Goal: Transaction & Acquisition: Book appointment/travel/reservation

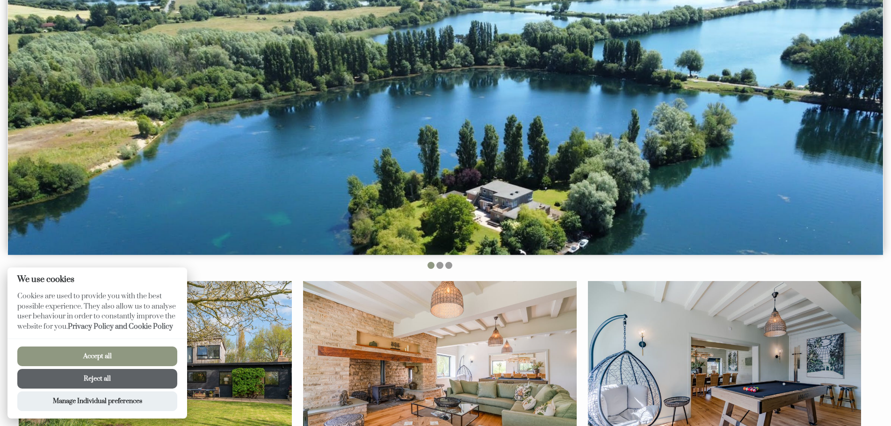
scroll to position [187, 0]
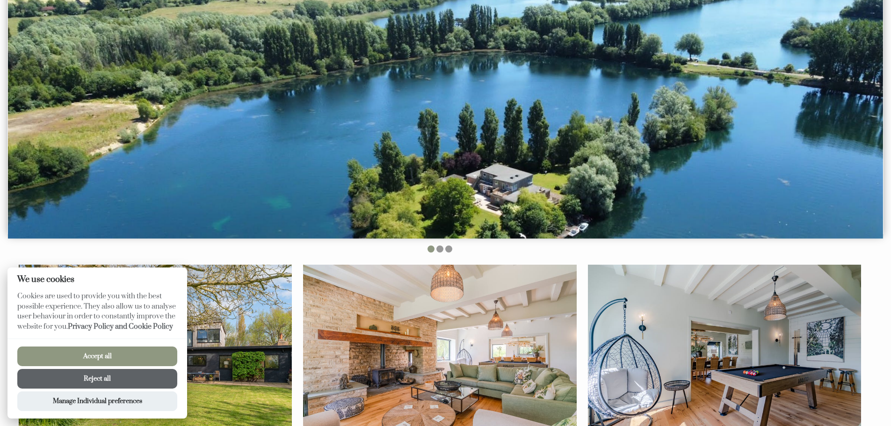
click at [102, 356] on button "Accept all" at bounding box center [97, 357] width 160 height 20
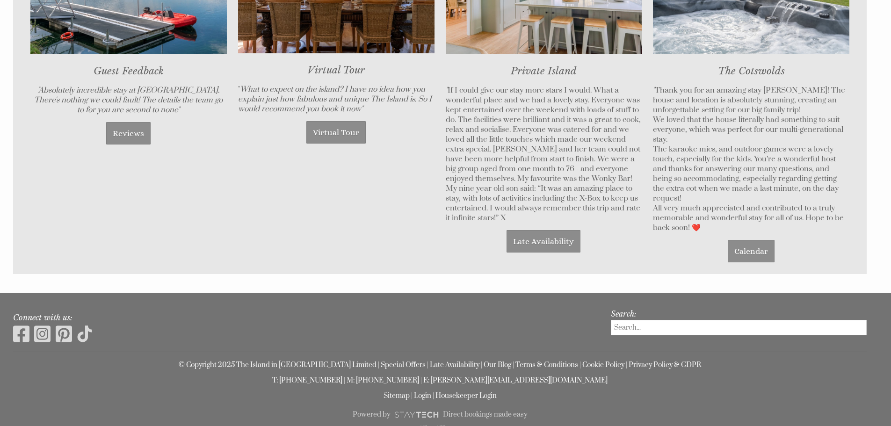
scroll to position [843, 0]
click at [538, 240] on link "Late Availability" at bounding box center [544, 241] width 74 height 22
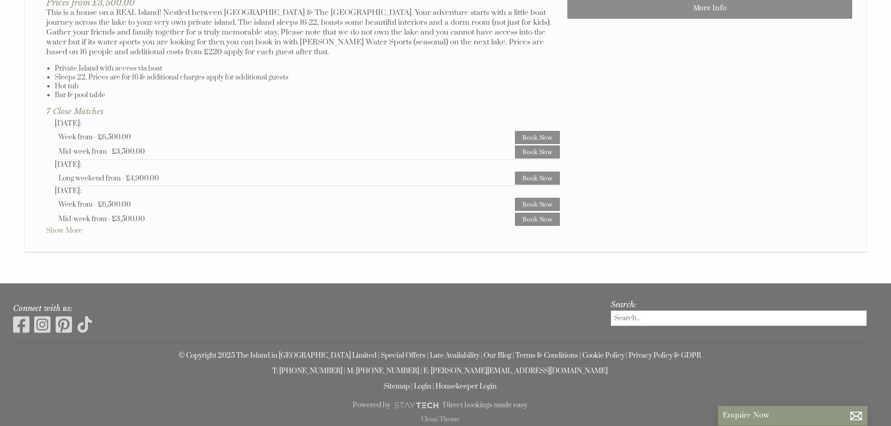
scroll to position [607, 0]
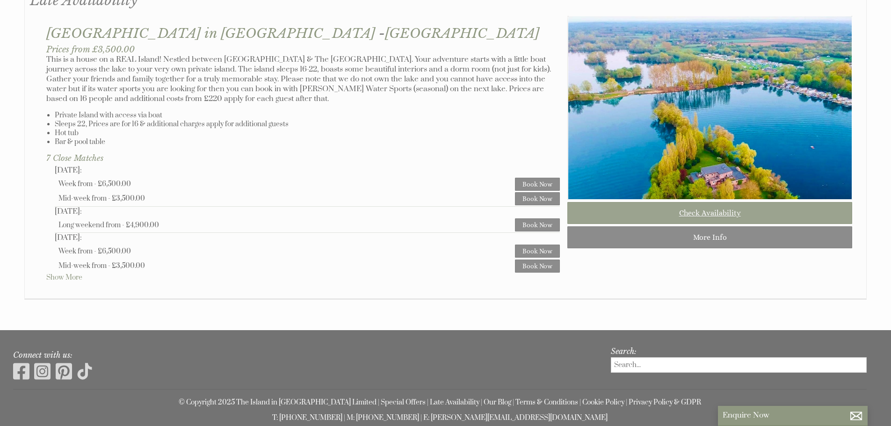
click at [665, 223] on link "Check Availability" at bounding box center [709, 213] width 285 height 22
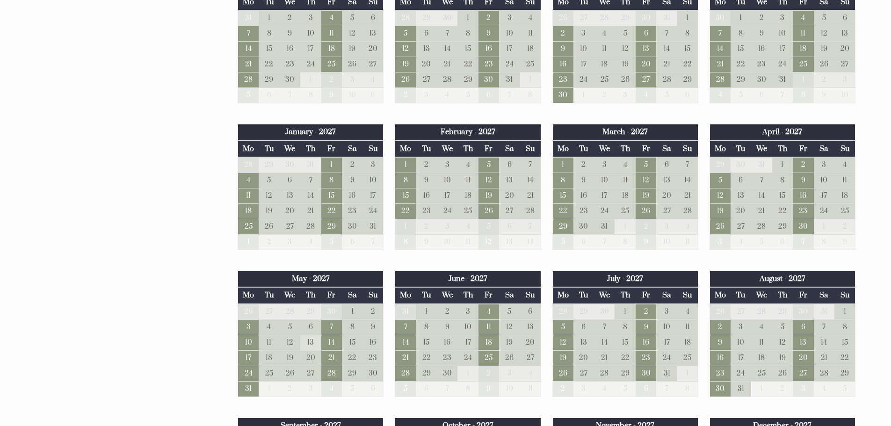
scroll to position [982, 0]
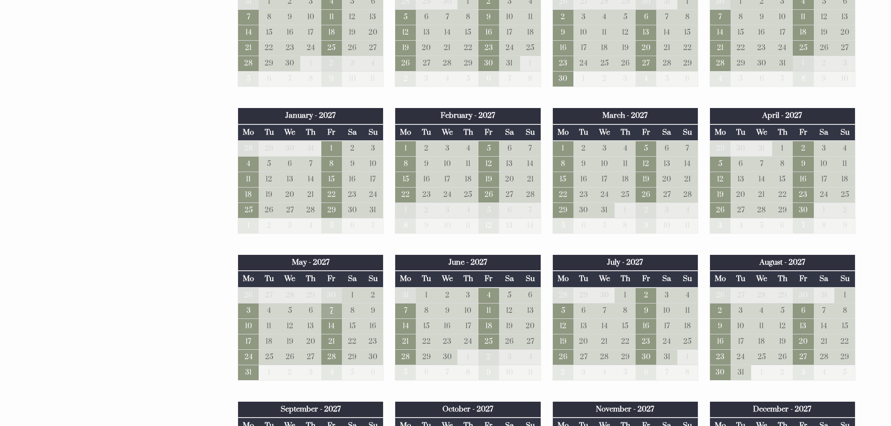
click at [329, 311] on td "7" at bounding box center [331, 310] width 21 height 15
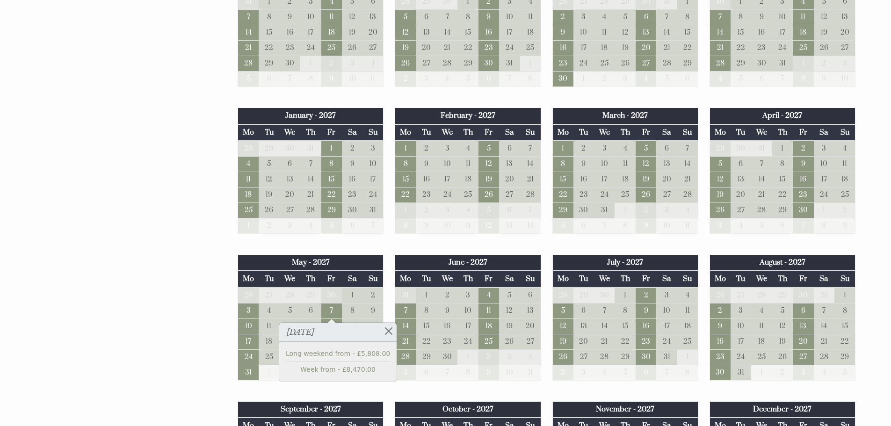
click at [156, 280] on div "Properties The Island in [GEOGRAPHIC_DATA] - [GEOGRAPHIC_DATA] Overview Gallery…" at bounding box center [440, 375] width 854 height 1816
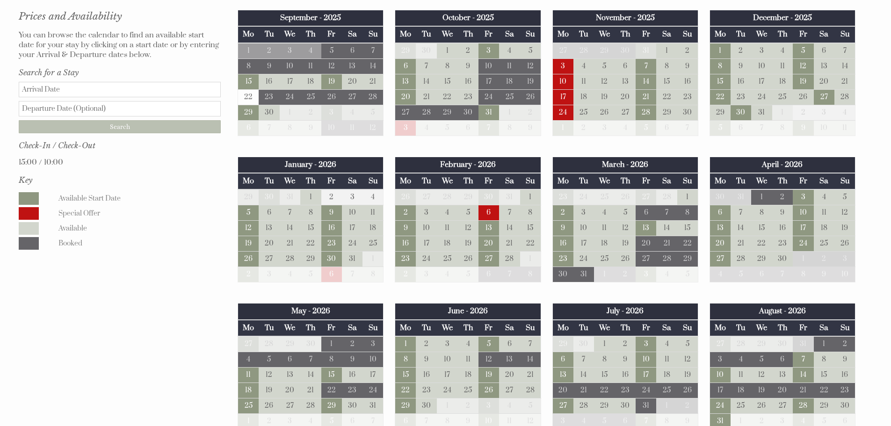
scroll to position [515, 0]
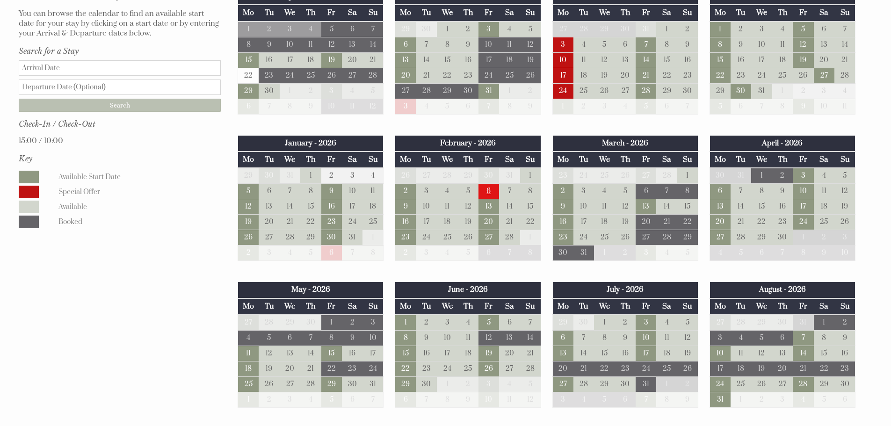
click at [486, 190] on td "6" at bounding box center [489, 191] width 21 height 15
